Goal: Task Accomplishment & Management: Use online tool/utility

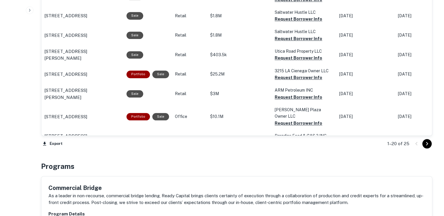
scroll to position [654, 0]
click at [416, 145] on div at bounding box center [422, 143] width 20 height 9
click at [426, 145] on icon "Go to next page" at bounding box center [426, 144] width 7 height 7
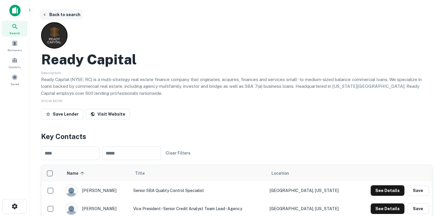
click at [56, 15] on button "Back to search" at bounding box center [61, 14] width 43 height 11
click at [67, 15] on button "Back to search" at bounding box center [61, 14] width 43 height 11
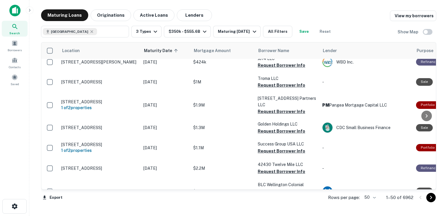
scroll to position [908, 0]
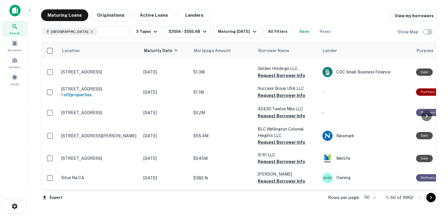
click at [374, 198] on body "Search Borrowers Contacts Saved Maturing Loans Originations Active Loans Lender…" at bounding box center [224, 108] width 448 height 216
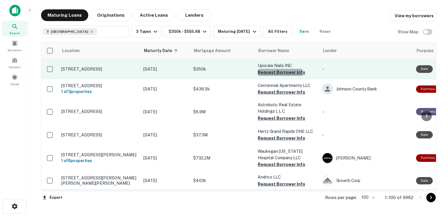
click at [279, 74] on button "Request Borrower Info" at bounding box center [282, 72] width 48 height 7
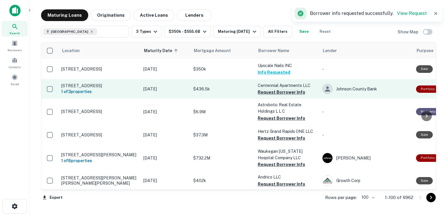
click at [276, 89] on button "Request Borrower Info" at bounding box center [282, 92] width 48 height 7
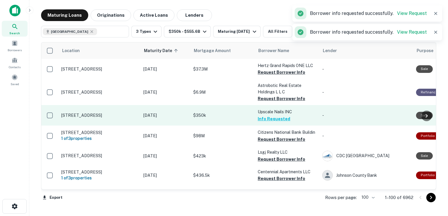
click at [278, 120] on button "Info Requested" at bounding box center [274, 119] width 33 height 7
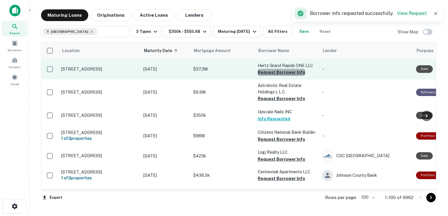
click at [284, 72] on button "Request Borrower Info" at bounding box center [282, 72] width 48 height 7
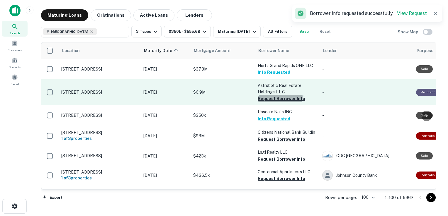
click at [278, 97] on button "Request Borrower Info" at bounding box center [282, 98] width 48 height 7
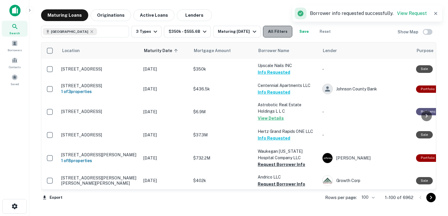
click at [281, 32] on button "All Filters" at bounding box center [277, 32] width 29 height 12
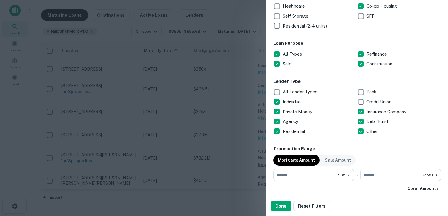
scroll to position [160, 0]
click at [235, 78] on div at bounding box center [224, 108] width 448 height 216
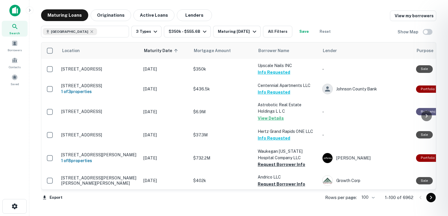
click at [273, 166] on div at bounding box center [224, 108] width 448 height 216
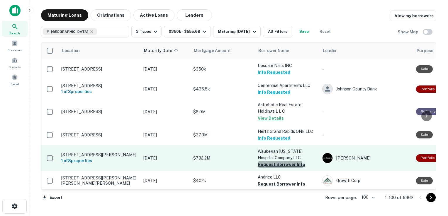
click at [276, 167] on button "Request Borrower Info" at bounding box center [282, 164] width 48 height 7
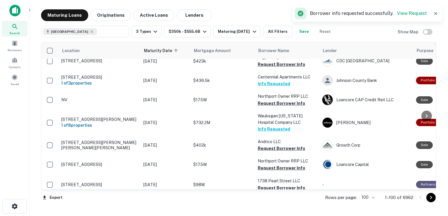
scroll to position [103, 0]
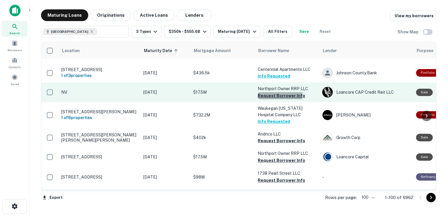
click at [276, 95] on button "Request Borrower Info" at bounding box center [282, 95] width 48 height 7
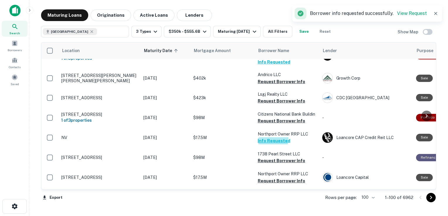
click at [271, 139] on button "Info Requested" at bounding box center [274, 141] width 33 height 7
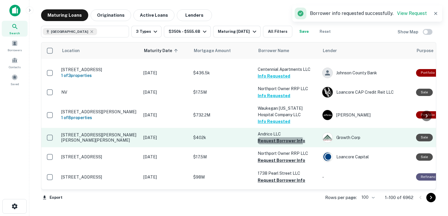
click at [280, 142] on button "Request Borrower Info" at bounding box center [282, 141] width 48 height 7
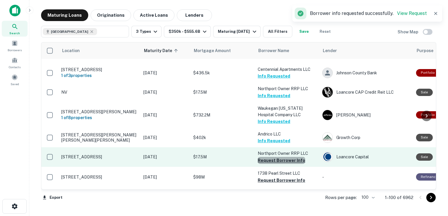
click at [290, 160] on button "Request Borrower Info" at bounding box center [282, 160] width 48 height 7
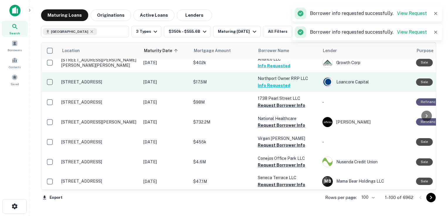
scroll to position [180, 0]
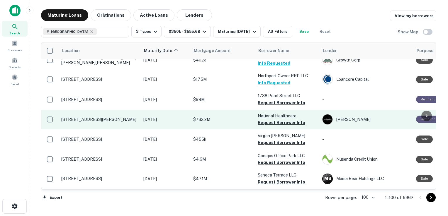
click at [282, 127] on td "National Healthcare Request Borrower Info" at bounding box center [287, 119] width 65 height 19
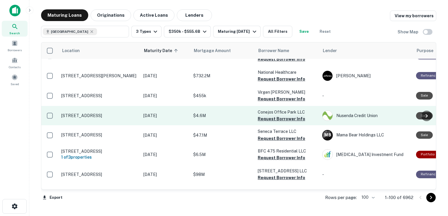
scroll to position [225, 0]
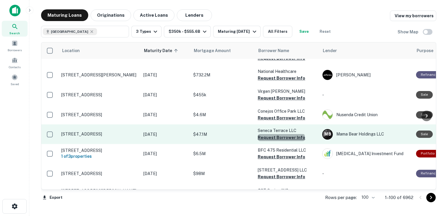
click at [281, 139] on button "Request Borrower Info" at bounding box center [282, 137] width 48 height 7
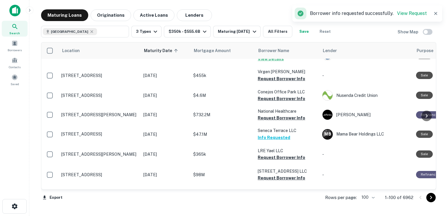
scroll to position [282, 0]
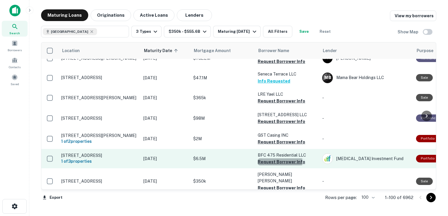
click at [275, 161] on button "Request Borrower Info" at bounding box center [282, 162] width 48 height 7
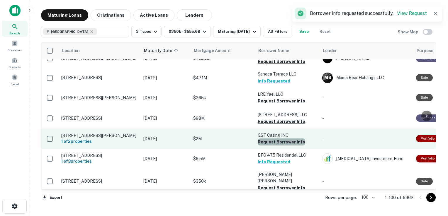
click at [283, 141] on button "Request Borrower Info" at bounding box center [282, 142] width 48 height 7
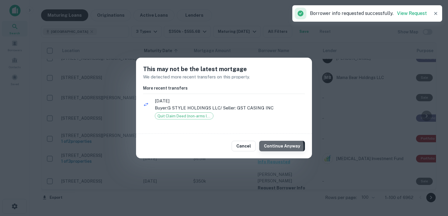
click at [278, 147] on button "Continue Anyway" at bounding box center [282, 146] width 46 height 11
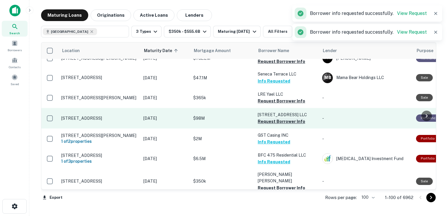
click at [282, 120] on button "Request Borrower Info" at bounding box center [282, 121] width 48 height 7
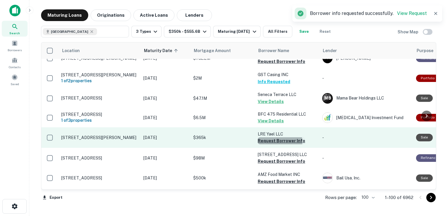
click at [273, 142] on button "Request Borrower Info" at bounding box center [282, 141] width 48 height 7
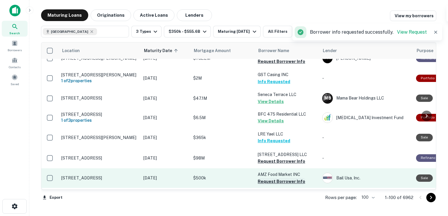
click at [270, 161] on button "Request Borrower Info" at bounding box center [282, 161] width 48 height 7
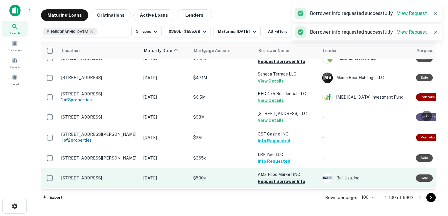
click at [271, 181] on button "Request Borrower Info" at bounding box center [282, 181] width 48 height 7
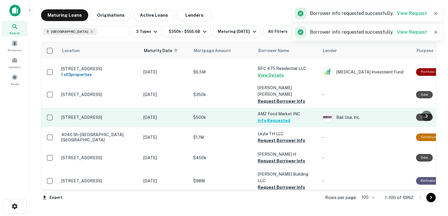
scroll to position [370, 0]
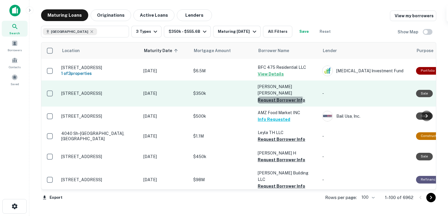
click at [280, 97] on button "Request Borrower Info" at bounding box center [282, 100] width 48 height 7
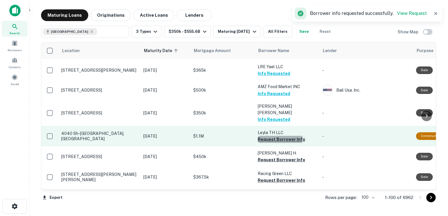
click at [271, 136] on button "Request Borrower Info" at bounding box center [282, 139] width 48 height 7
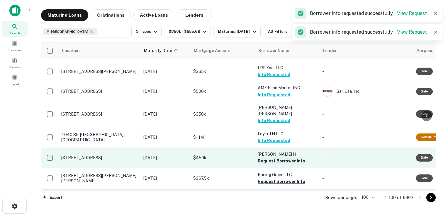
click at [273, 158] on button "Request Borrower Info" at bounding box center [282, 161] width 48 height 7
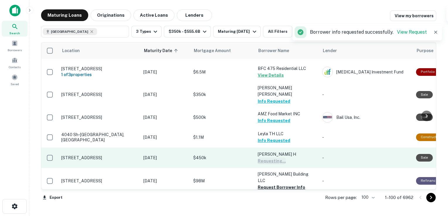
scroll to position [370, 0]
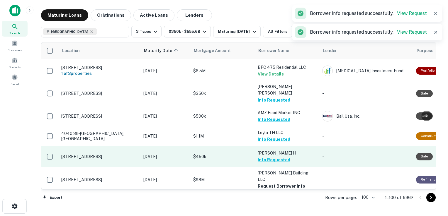
click at [276, 183] on button "Request Borrower Info" at bounding box center [282, 186] width 48 height 7
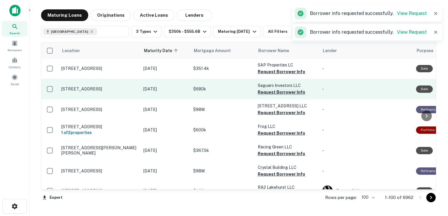
scroll to position [501, 0]
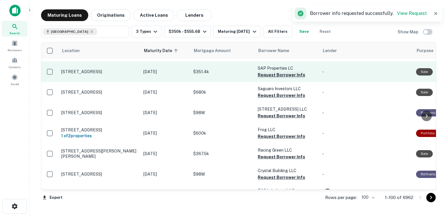
click at [282, 72] on button "Request Borrower Info" at bounding box center [282, 75] width 48 height 7
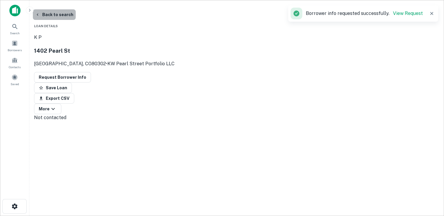
click at [63, 15] on button "Back to search" at bounding box center [54, 14] width 43 height 11
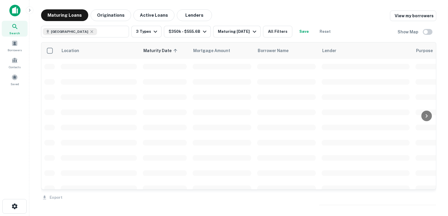
scroll to position [501, 0]
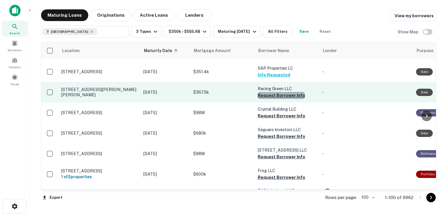
click at [281, 92] on button "Request Borrower Info" at bounding box center [282, 95] width 48 height 7
